Goal: Transaction & Acquisition: Purchase product/service

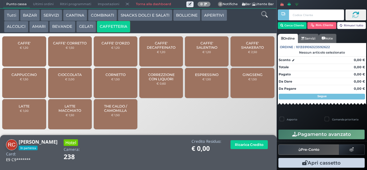
click at [30, 77] on span "CAPPUCCINO" at bounding box center [23, 75] width 25 height 4
click at [31, 77] on span "CAPPUCCINO" at bounding box center [23, 75] width 25 height 4
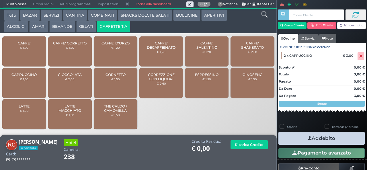
click at [318, 139] on button "Addebito" at bounding box center [322, 138] width 86 height 13
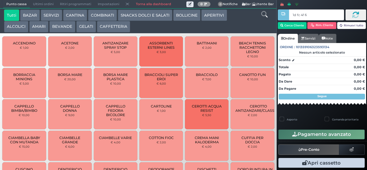
type input "1d fc 4f 66"
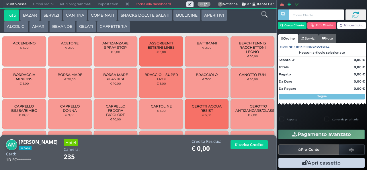
click at [112, 27] on button "CAFFETTERIA" at bounding box center [113, 26] width 33 height 11
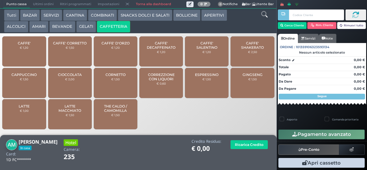
click at [29, 77] on span "CAPPUCCINO" at bounding box center [23, 75] width 25 height 4
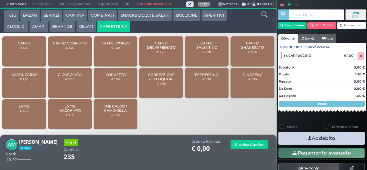
click at [308, 138] on icon "button" at bounding box center [310, 138] width 4 height 6
